Goal: Task Accomplishment & Management: Complete application form

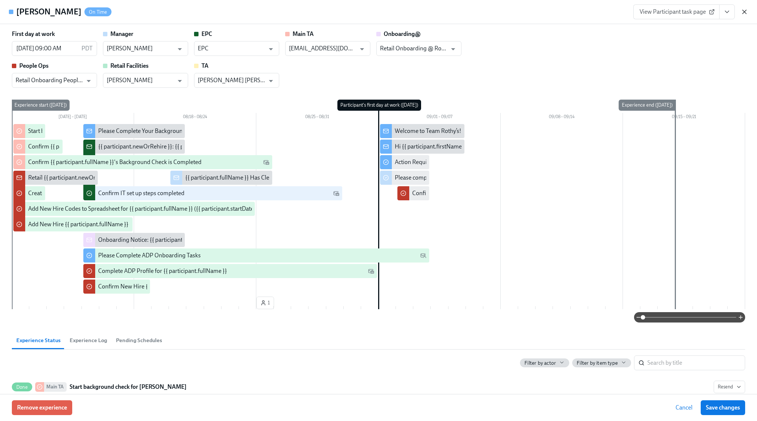
click at [744, 10] on icon "button" at bounding box center [744, 11] width 7 height 7
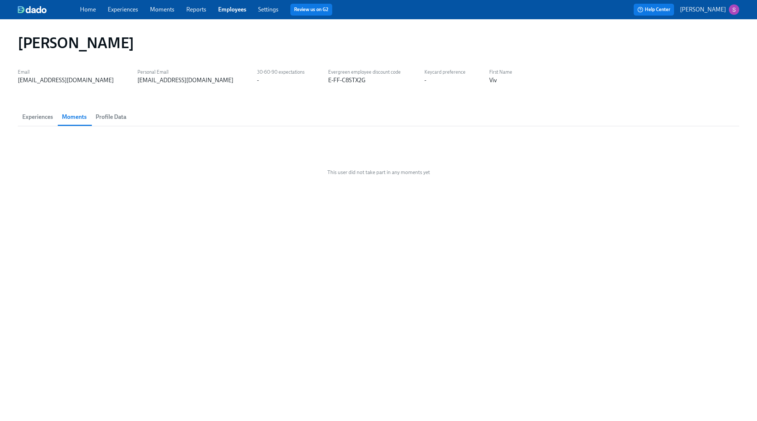
click at [83, 9] on link "Home" at bounding box center [88, 9] width 16 height 7
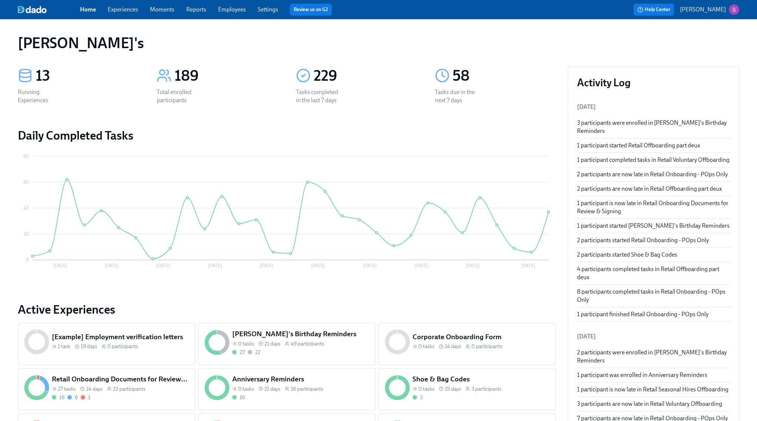
click at [233, 12] on link "Employees" at bounding box center [232, 9] width 28 height 7
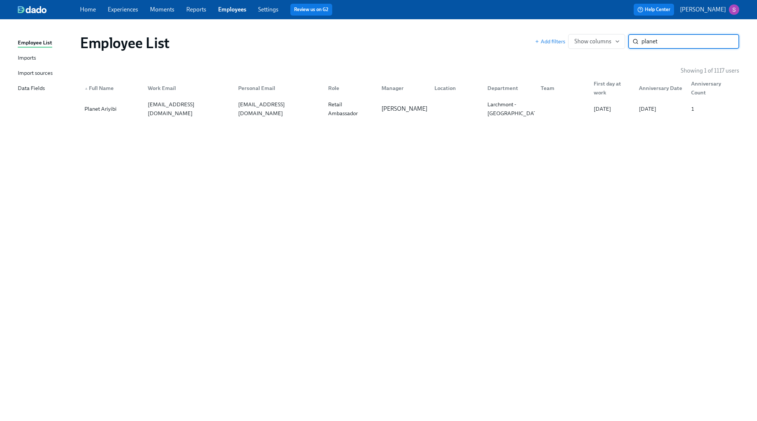
type input "planet"
click at [113, 106] on div "Planet Ariyibi" at bounding box center [100, 108] width 38 height 9
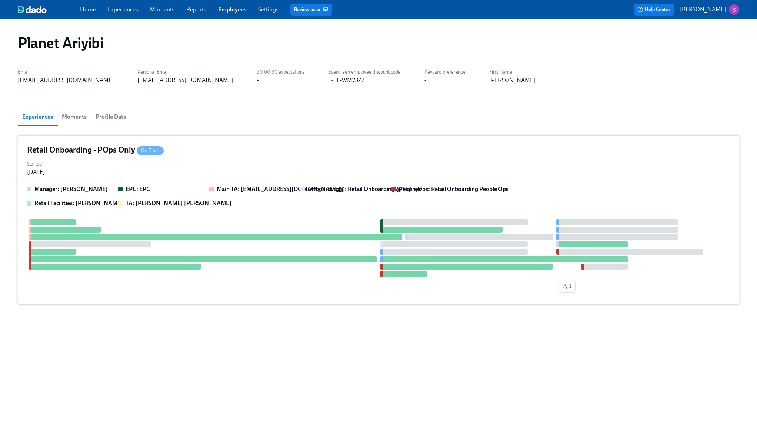
click at [220, 141] on div "Retail Onboarding - POps Only On Time Started Aug 18, 2025 Manager: William Ala…" at bounding box center [378, 220] width 721 height 170
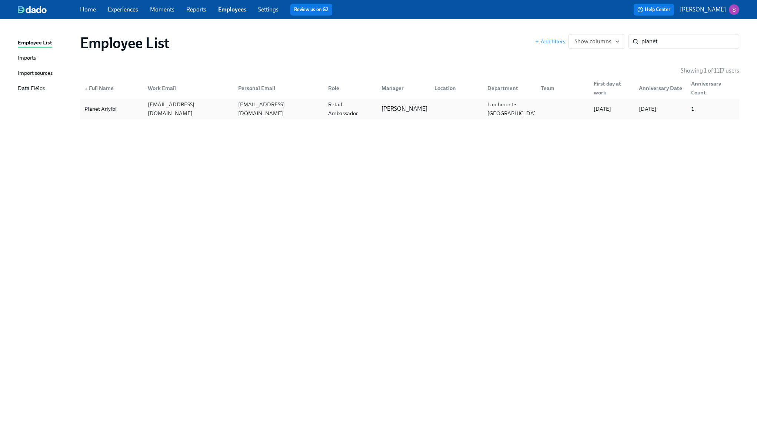
click at [305, 115] on div "planetariyibi@gmail.com" at bounding box center [277, 108] width 90 height 15
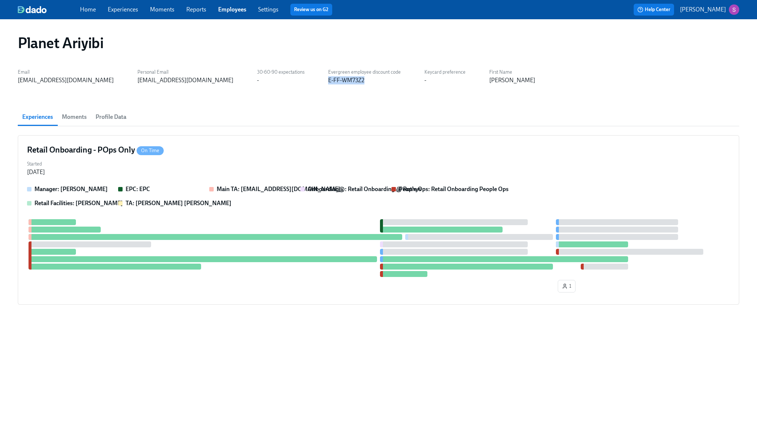
drag, startPoint x: 301, startPoint y: 80, endPoint x: 265, endPoint y: 78, distance: 36.4
click at [328, 78] on div "E-FF-WM73Z2" at bounding box center [364, 80] width 73 height 8
copy div "E-FF-WM73Z2"
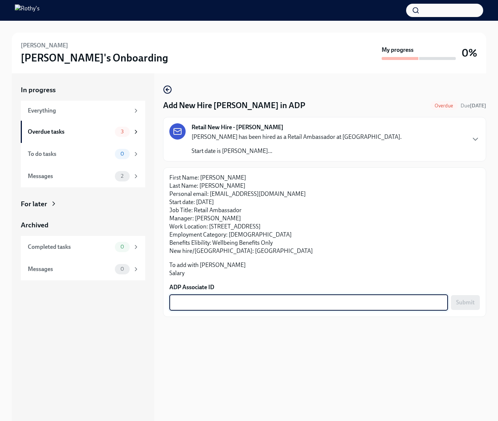
click at [216, 300] on textarea "ADP Associate ID" at bounding box center [309, 302] width 270 height 9
paste textarea "JPSHG0QJ8"
type textarea "JPSHG0QJ8"
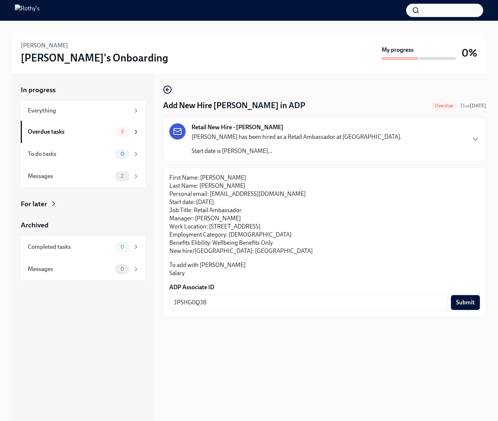
click at [463, 300] on span "Submit" at bounding box center [465, 302] width 19 height 7
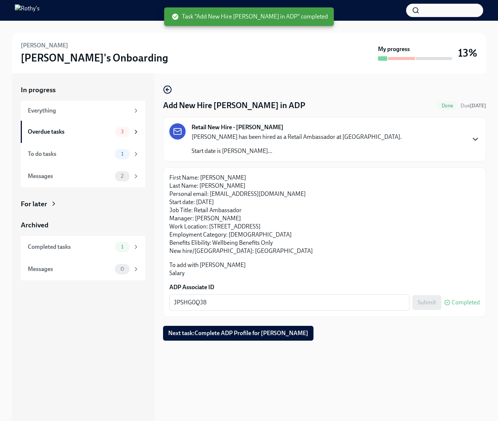
click at [472, 138] on icon "button" at bounding box center [475, 139] width 9 height 9
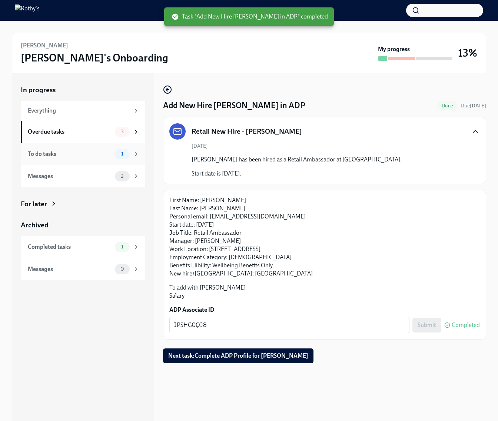
click at [84, 156] on div "To do tasks" at bounding box center [70, 154] width 84 height 8
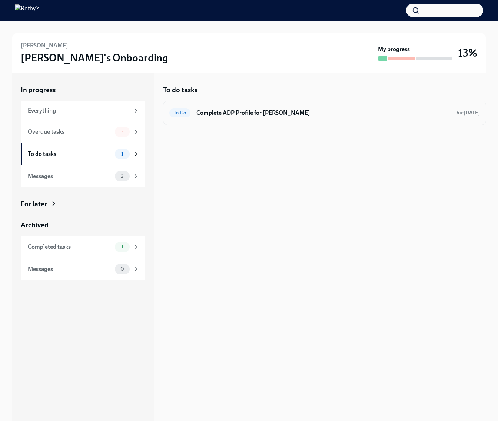
click at [243, 120] on div "To Do Complete ADP Profile for Victor Ayala Due in 3 days" at bounding box center [324, 113] width 323 height 24
click at [224, 112] on h6 "Complete ADP Profile for [PERSON_NAME]" at bounding box center [322, 113] width 252 height 8
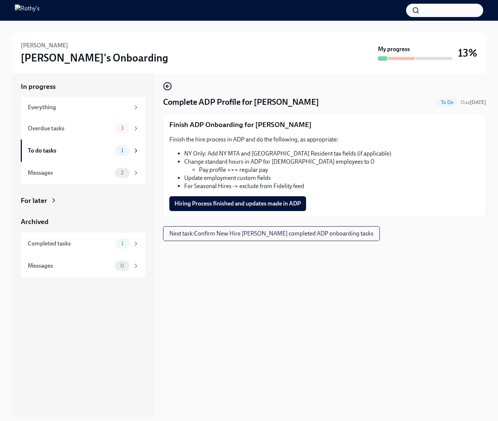
scroll to position [5, 0]
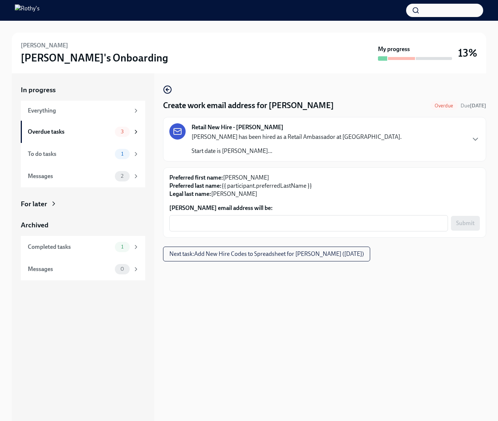
scroll to position [6, 0]
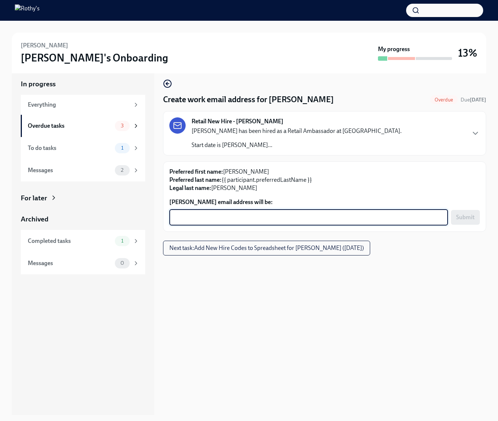
click at [194, 220] on textarea "Victor Ayala's email address will be:" at bounding box center [309, 217] width 270 height 9
type textarea "victorayala@rothys.com"
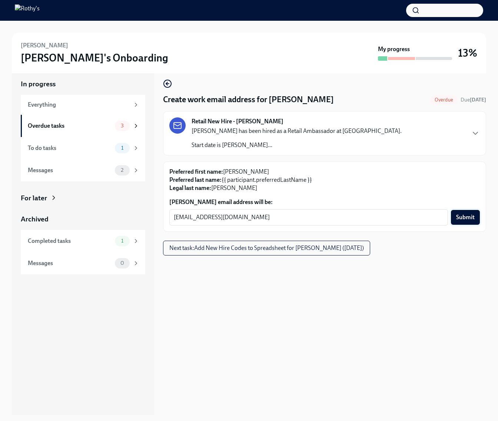
click at [461, 216] on span "Submit" at bounding box center [465, 217] width 19 height 7
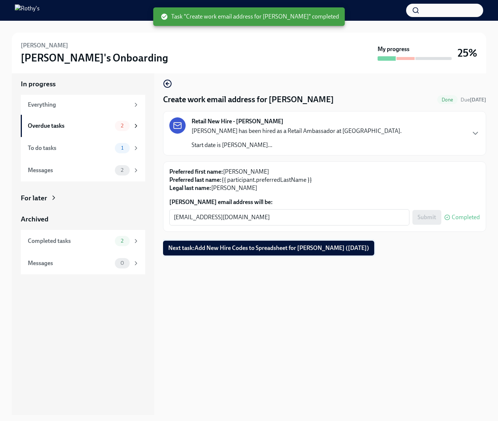
click at [249, 249] on span "Next task : Add New Hire Codes to Spreadsheet for Victor Ayala (08/29/2025)" at bounding box center [268, 247] width 201 height 7
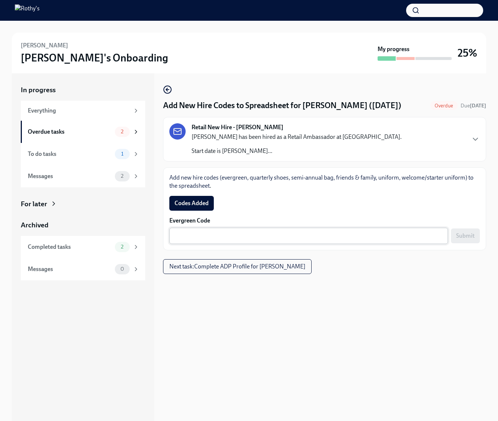
click at [255, 237] on textarea "Evergreen Code" at bounding box center [309, 235] width 270 height 9
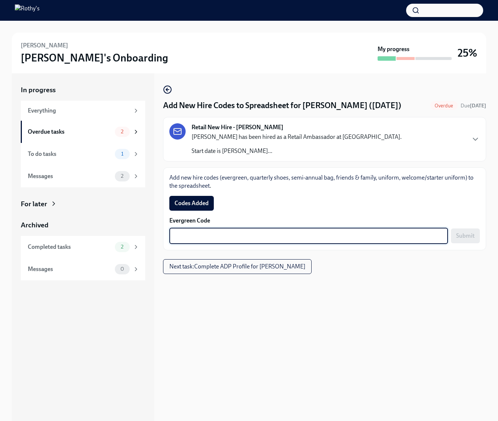
paste textarea "E-FF-TZ3FJK"
type textarea "E-FF-TZ3FJK"
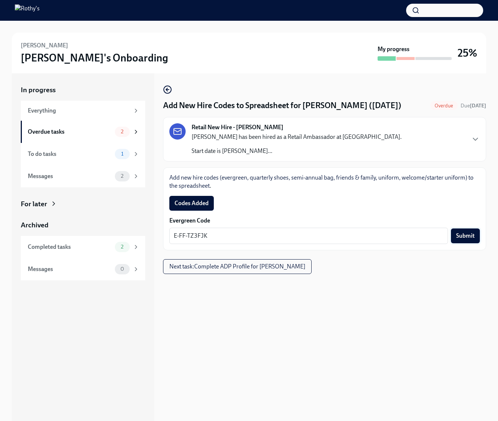
click at [472, 237] on span "Submit" at bounding box center [465, 235] width 19 height 7
click at [197, 204] on span "Codes Added" at bounding box center [191, 203] width 34 height 7
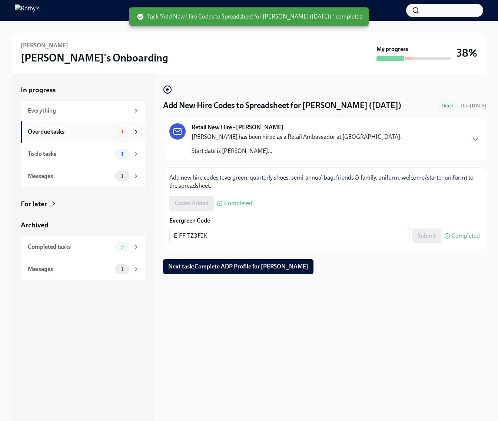
click at [76, 134] on div "Overdue tasks" at bounding box center [70, 132] width 84 height 8
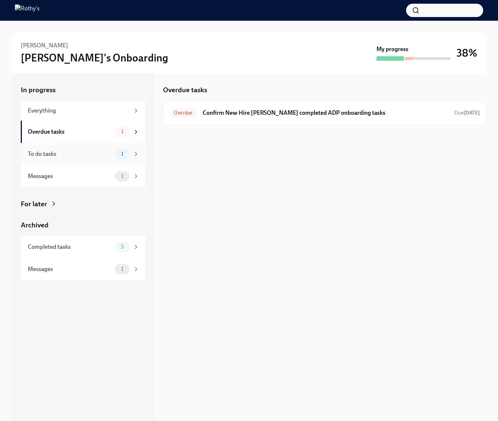
click at [84, 162] on div "To do tasks 1" at bounding box center [83, 154] width 124 height 22
click at [86, 175] on div "Messages" at bounding box center [70, 176] width 84 height 8
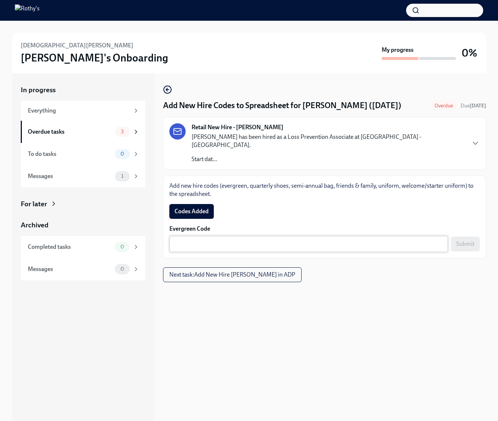
click at [295, 240] on textarea "Evergreen Code" at bounding box center [309, 244] width 270 height 9
paste textarea "E-FF-VX3B34"
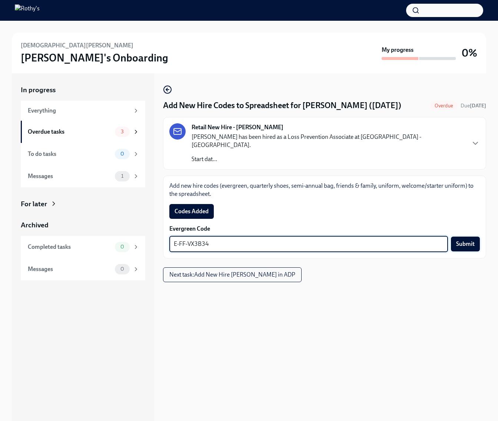
type textarea "E-FF-VX3B34"
click at [465, 240] on span "Submit" at bounding box center [465, 243] width 19 height 7
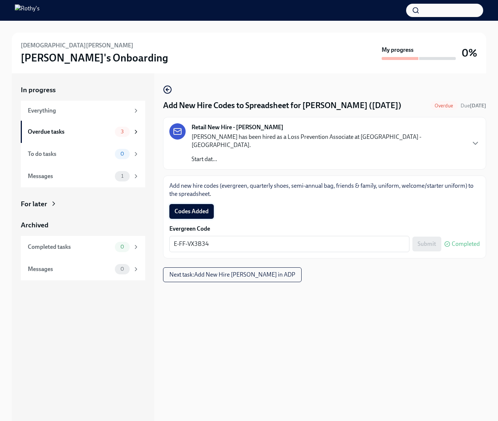
click at [197, 208] on span "Codes Added" at bounding box center [191, 211] width 34 height 7
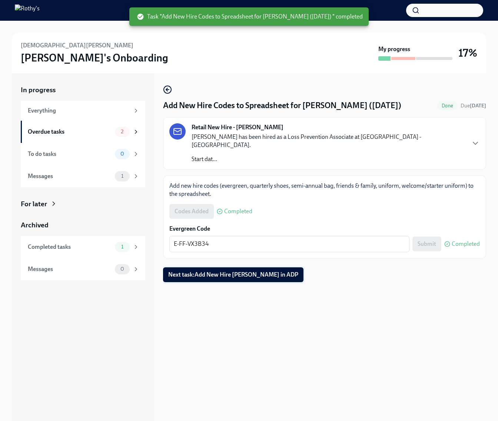
click at [270, 271] on button "Next task : Add New Hire Christian Perez in ADP" at bounding box center [233, 274] width 140 height 15
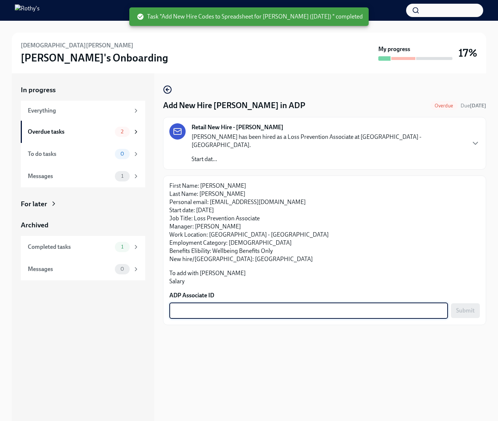
click at [270, 306] on textarea "ADP Associate ID" at bounding box center [309, 310] width 270 height 9
paste textarea "U28FW9OO4"
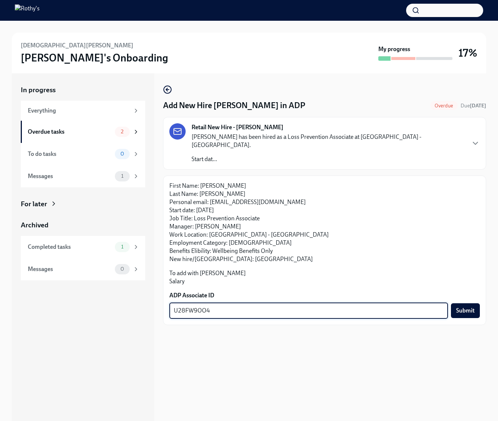
type textarea "U28FW9OO4"
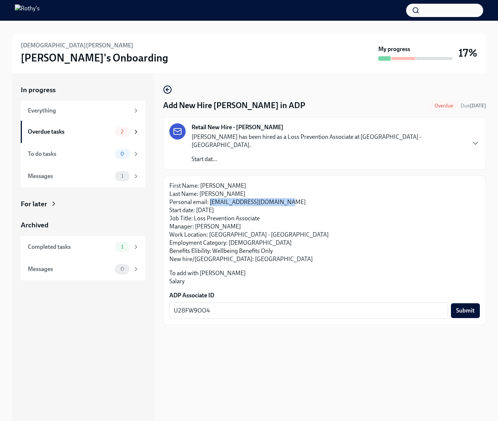
drag, startPoint x: 284, startPoint y: 194, endPoint x: 210, endPoint y: 194, distance: 74.4
click at [210, 194] on p "First Name: Christian Last Name: Perez Personal email: christian.p8695@gmail.co…" at bounding box center [324, 222] width 310 height 81
copy p "christian.p8695@gmail.com"
click at [474, 139] on icon "button" at bounding box center [475, 143] width 9 height 9
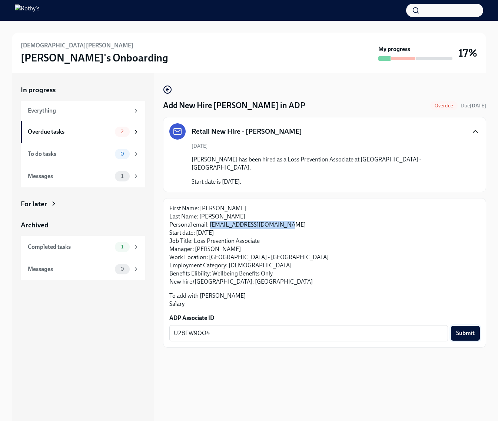
click at [468, 330] on span "Submit" at bounding box center [465, 333] width 19 height 7
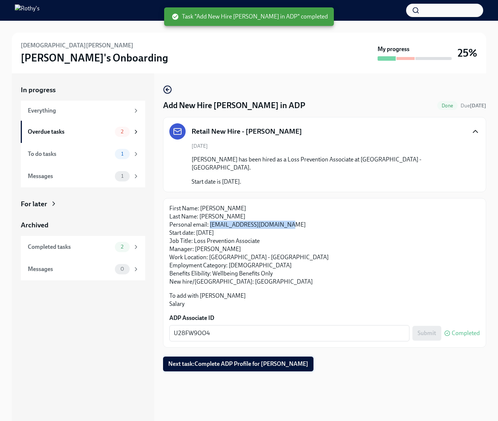
click at [297, 360] on span "Next task : Complete ADP Profile for Christian Perez" at bounding box center [238, 363] width 140 height 7
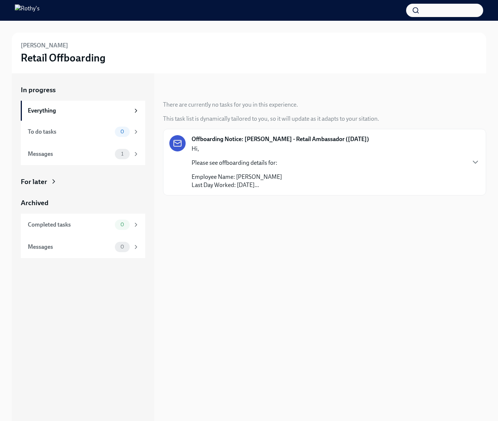
click at [429, 11] on button "button" at bounding box center [444, 10] width 77 height 13
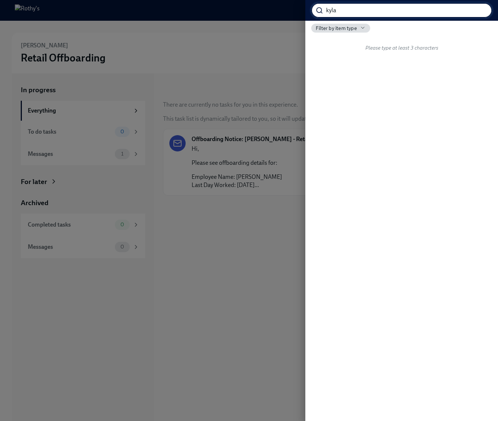
type input "kyla"
click at [134, 32] on div at bounding box center [249, 210] width 498 height 421
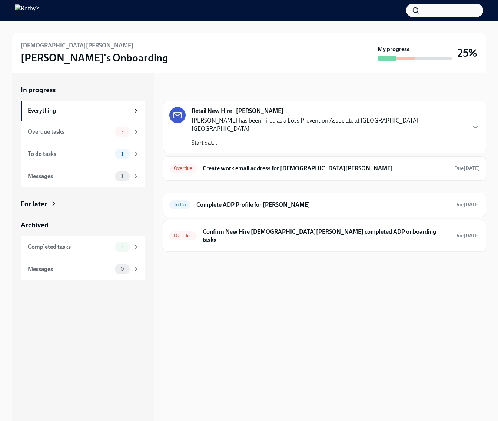
click at [432, 13] on button "button" at bounding box center [444, 10] width 77 height 13
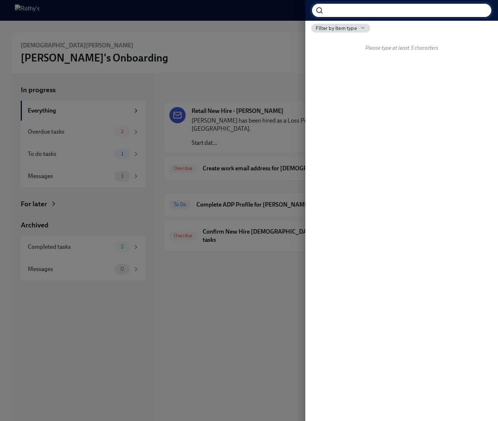
click at [175, 32] on div at bounding box center [249, 210] width 498 height 421
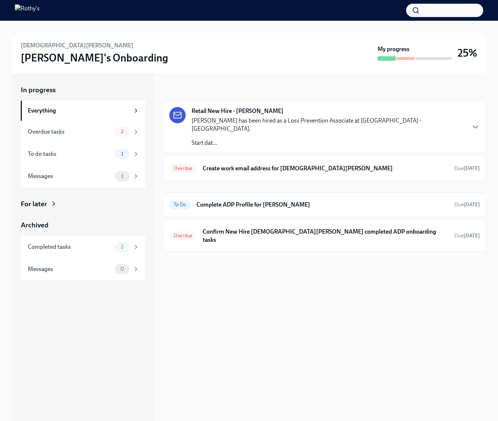
click at [15, 12] on img at bounding box center [27, 10] width 25 height 12
click at [92, 112] on div "Everything" at bounding box center [79, 111] width 102 height 8
click at [83, 277] on div "Messages 0" at bounding box center [83, 269] width 124 height 22
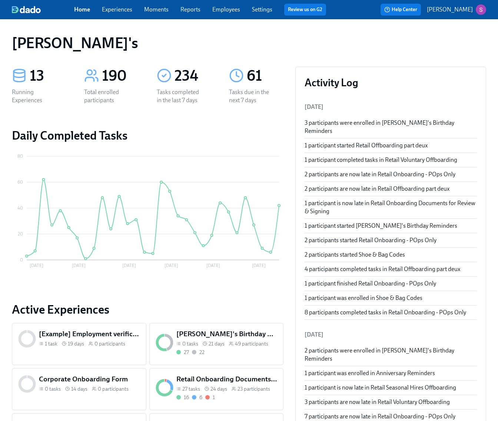
click at [222, 9] on link "Employees" at bounding box center [226, 9] width 28 height 7
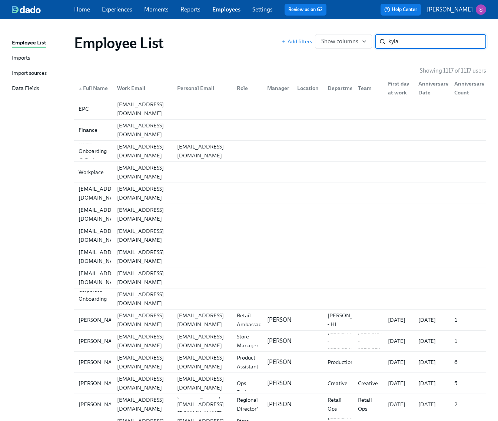
type input "kyla"
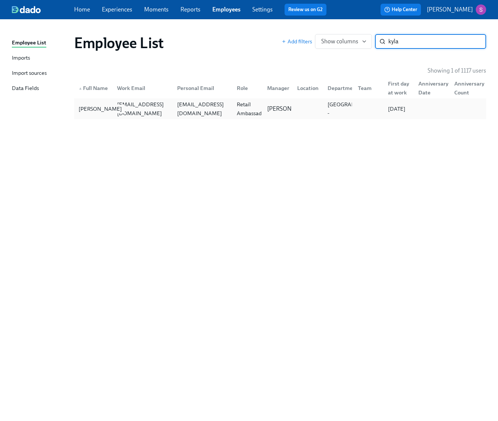
click at [92, 111] on div "[PERSON_NAME]" at bounding box center [100, 108] width 49 height 9
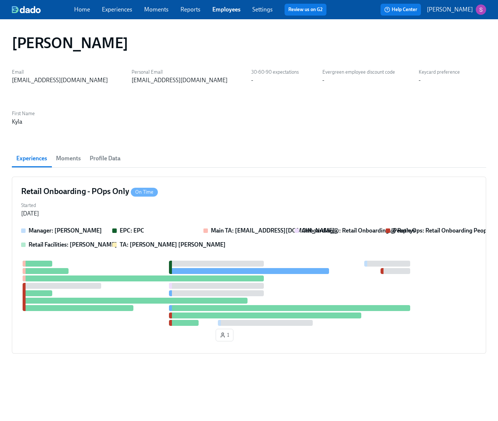
click at [113, 153] on span "Profile Data" at bounding box center [105, 158] width 31 height 10
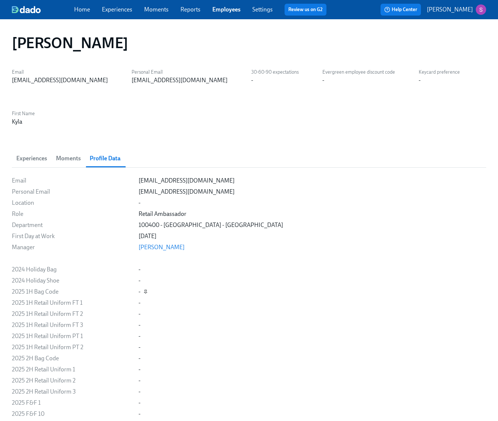
click at [145, 290] on icon "button" at bounding box center [145, 292] width 4 height 4
click at [64, 158] on span "Moments" at bounding box center [68, 158] width 25 height 10
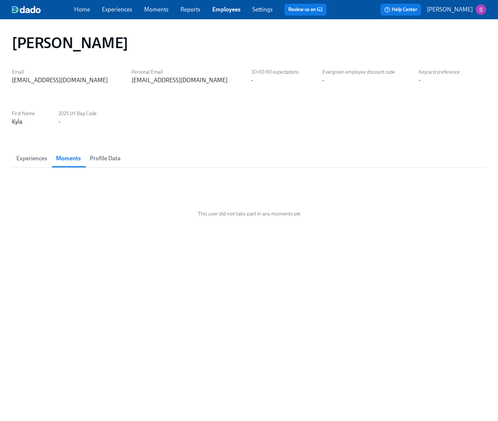
click at [29, 161] on span "Experiences" at bounding box center [31, 158] width 31 height 10
